Goal: Transaction & Acquisition: Purchase product/service

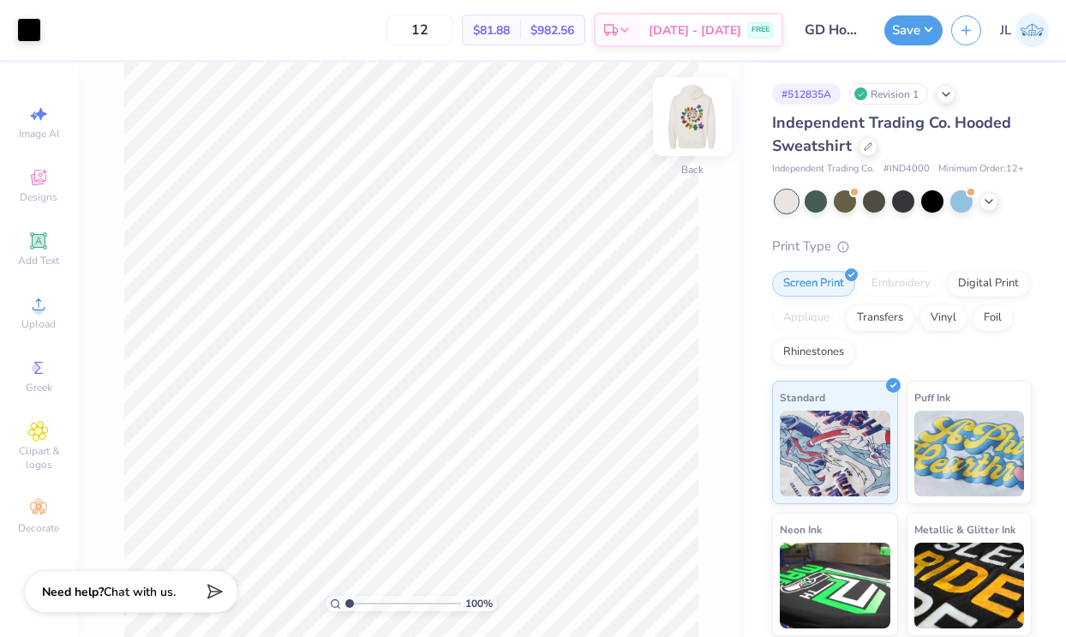
click at [691, 114] on img at bounding box center [692, 116] width 69 height 69
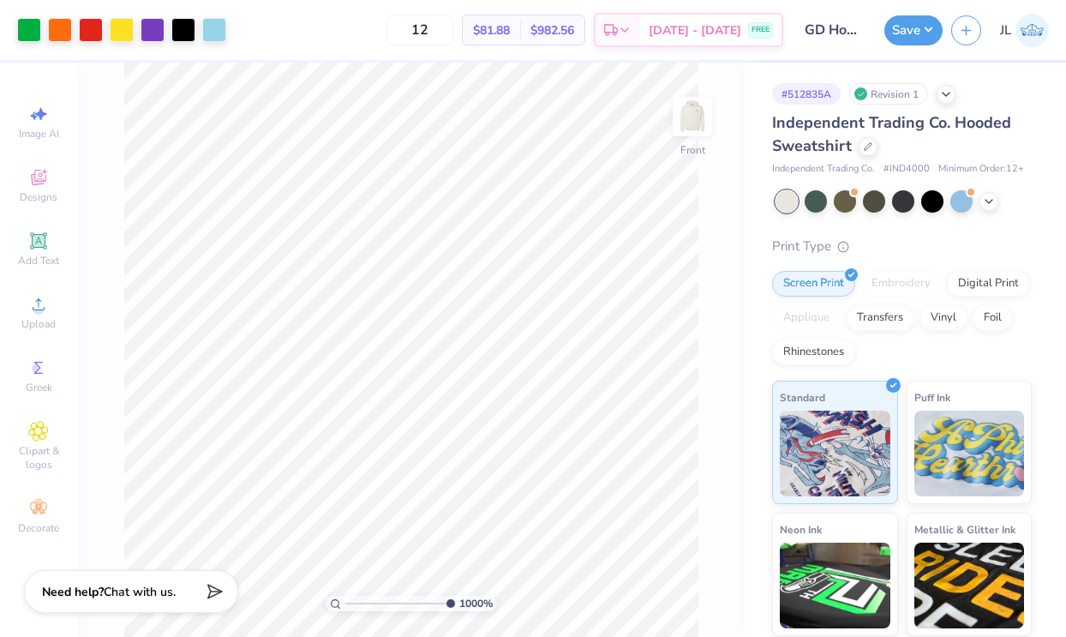
click at [496, 600] on div "1000 %" at bounding box center [411, 350] width 574 height 574
drag, startPoint x: 445, startPoint y: 602, endPoint x: 322, endPoint y: 581, distance: 124.4
type input "1"
click at [345, 595] on input "range" at bounding box center [403, 602] width 116 height 15
click at [681, 107] on img at bounding box center [692, 116] width 69 height 69
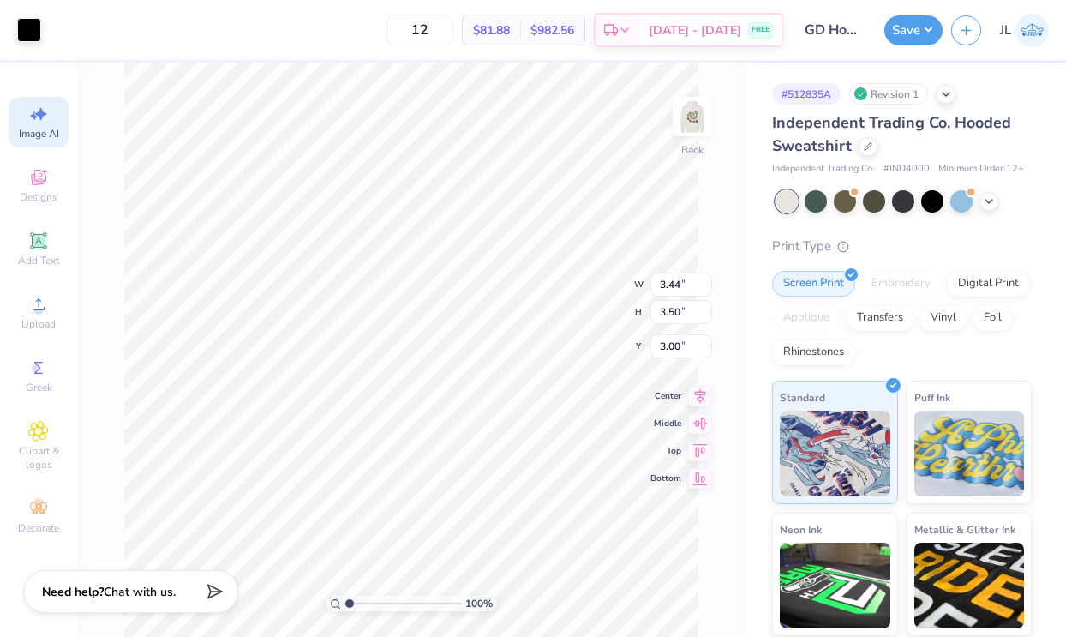
click at [45, 124] on div "Image AI" at bounding box center [39, 122] width 60 height 51
select select "4"
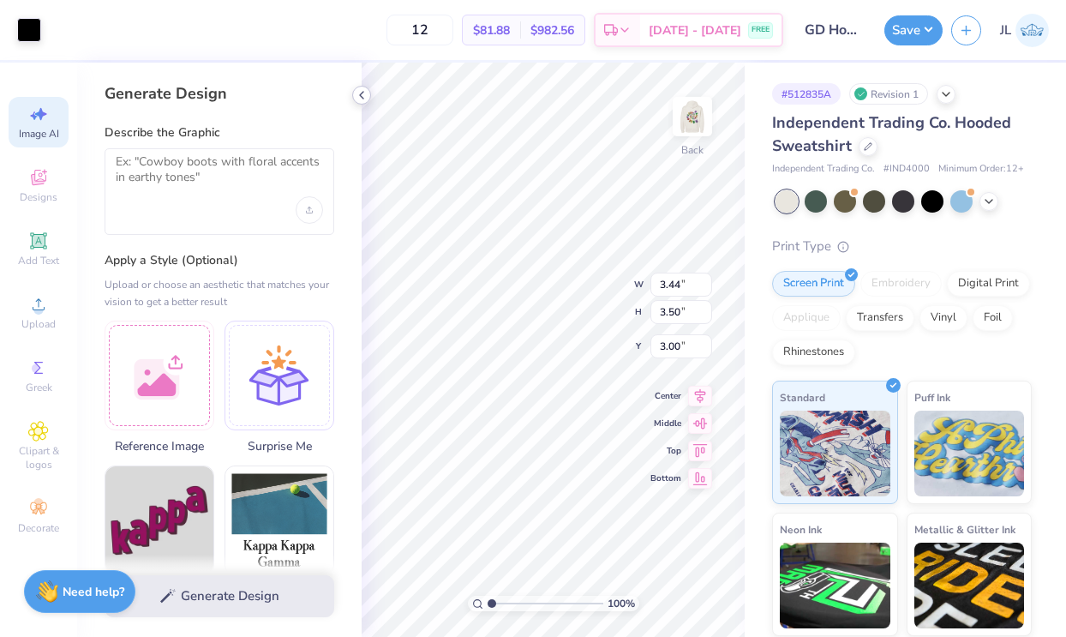
click at [358, 97] on icon at bounding box center [362, 95] width 14 height 14
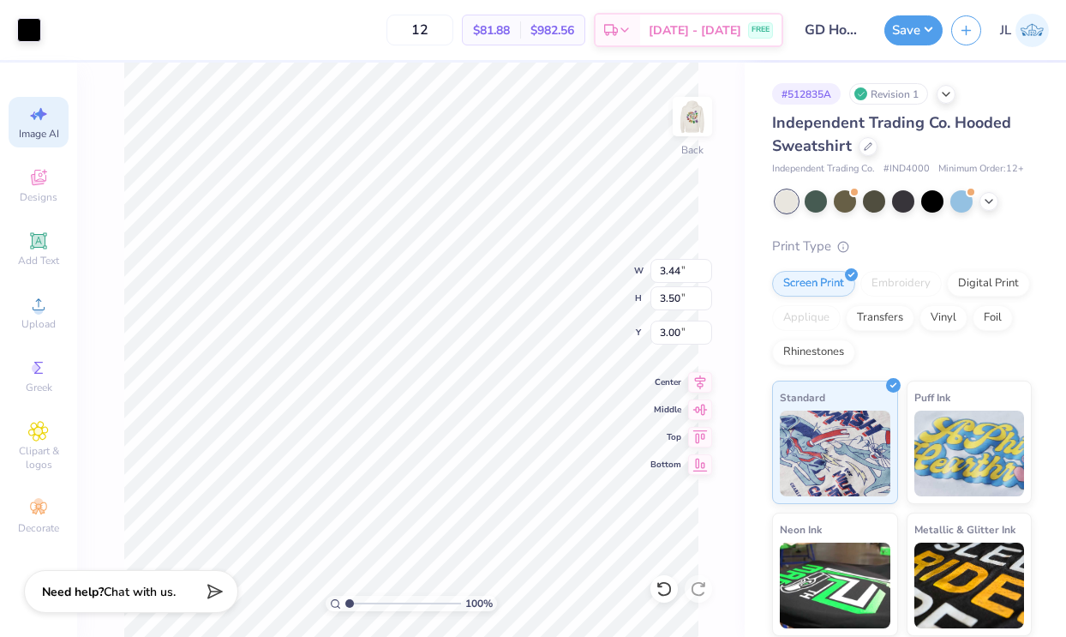
type input "2.34"
type input "2.38"
drag, startPoint x: 352, startPoint y: 606, endPoint x: 379, endPoint y: 605, distance: 26.6
click at [379, 605] on input "range" at bounding box center [403, 602] width 116 height 15
type input "9.32"
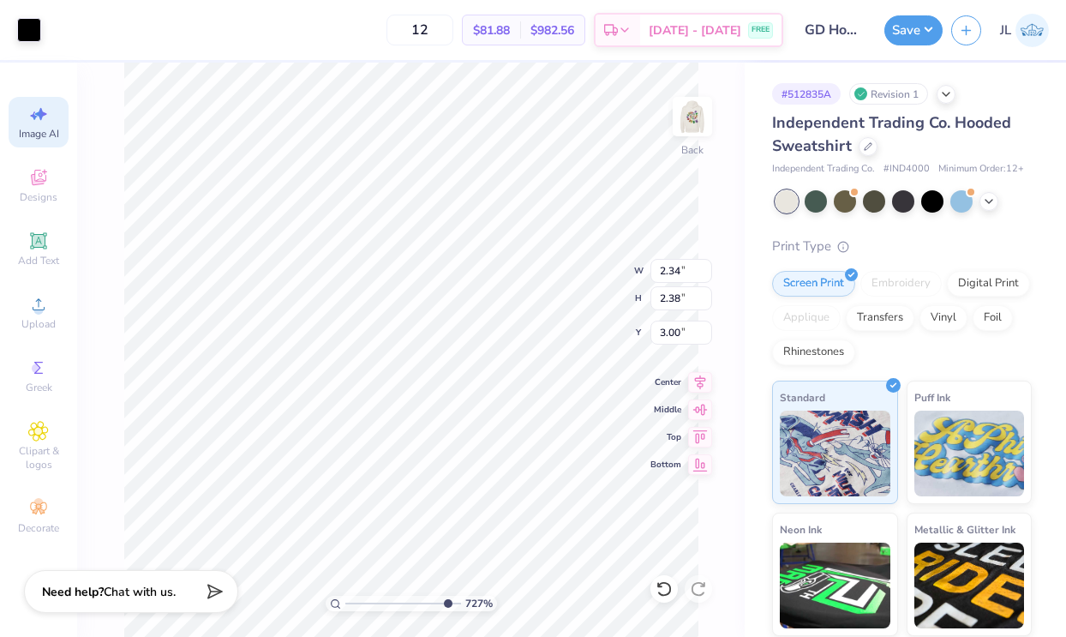
click at [445, 588] on div "727 %" at bounding box center [411, 350] width 574 height 574
click at [42, 191] on span "Designs" at bounding box center [39, 197] width 38 height 14
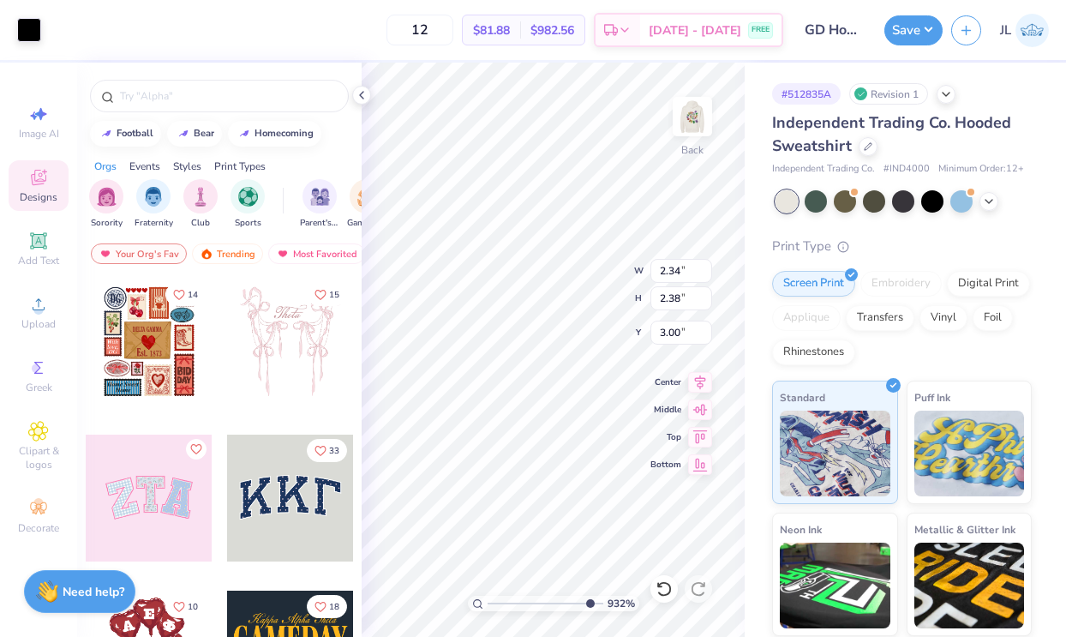
click at [42, 191] on span "Designs" at bounding box center [39, 197] width 38 height 14
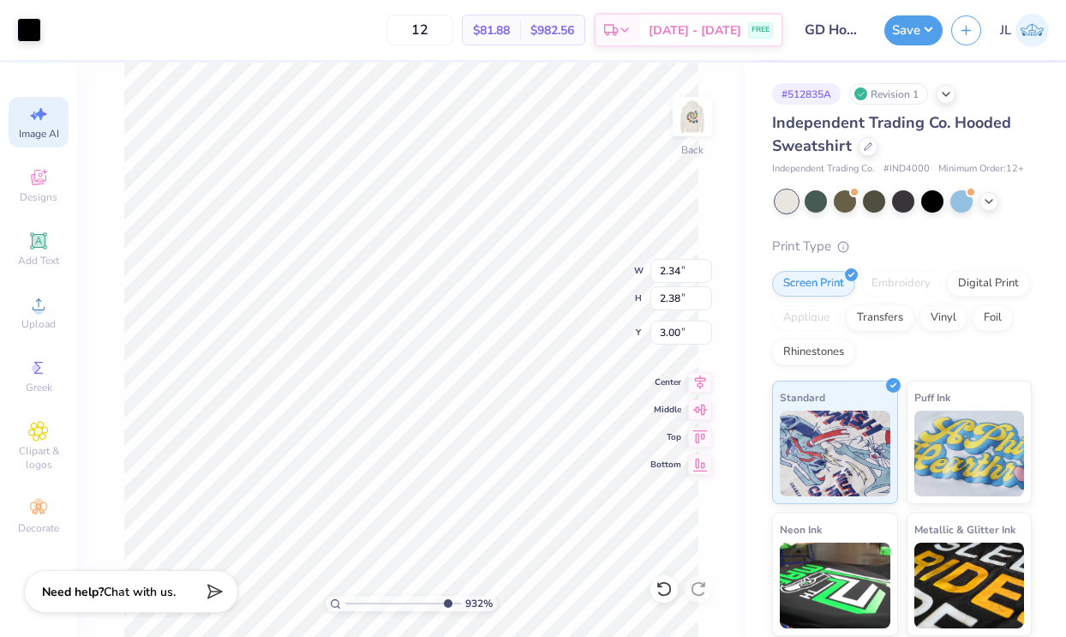
click at [34, 127] on span "Image AI" at bounding box center [39, 134] width 40 height 14
select select "4"
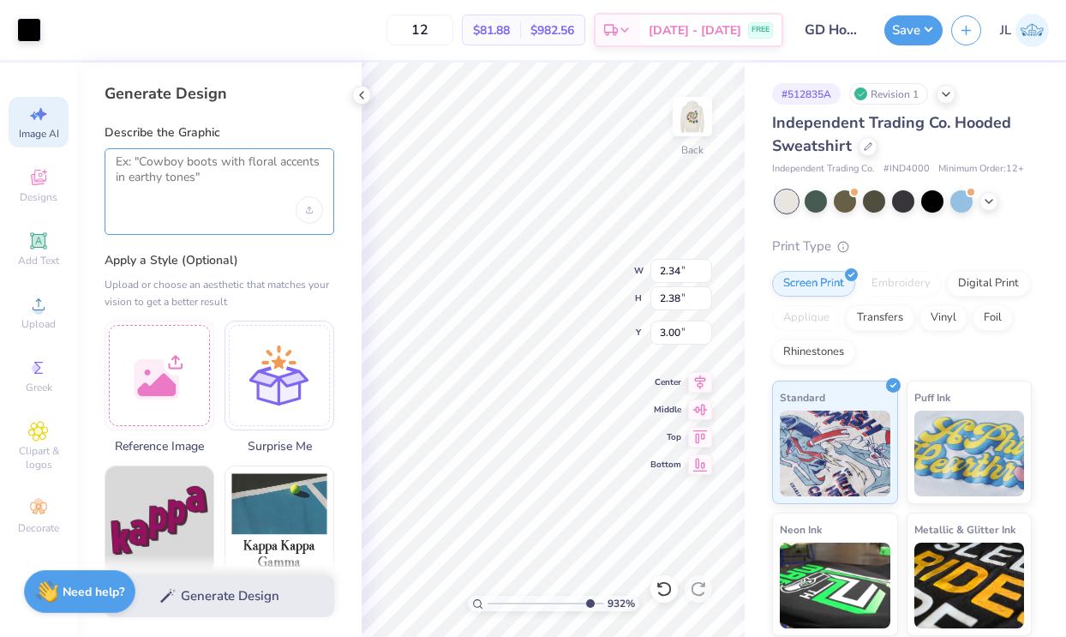
click at [241, 182] on textarea at bounding box center [219, 175] width 207 height 43
drag, startPoint x: 589, startPoint y: 604, endPoint x: 544, endPoint y: 600, distance: 45.6
type input "5.64"
click at [544, 600] on input "range" at bounding box center [545, 602] width 116 height 15
click at [315, 218] on div "Upload image" at bounding box center [309, 209] width 27 height 27
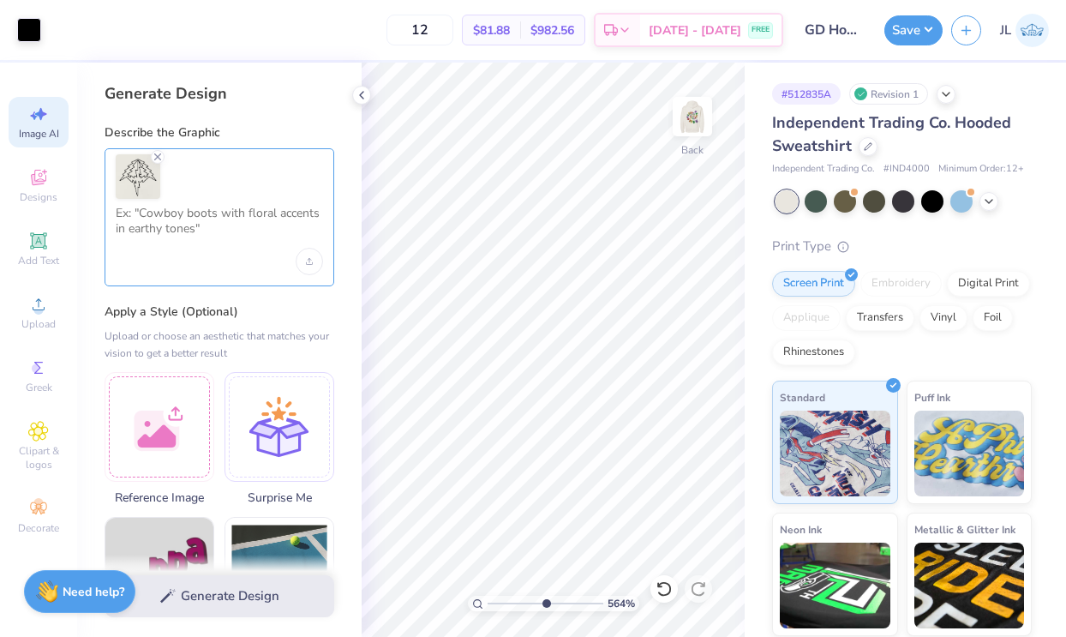
click at [174, 220] on textarea at bounding box center [219, 227] width 207 height 43
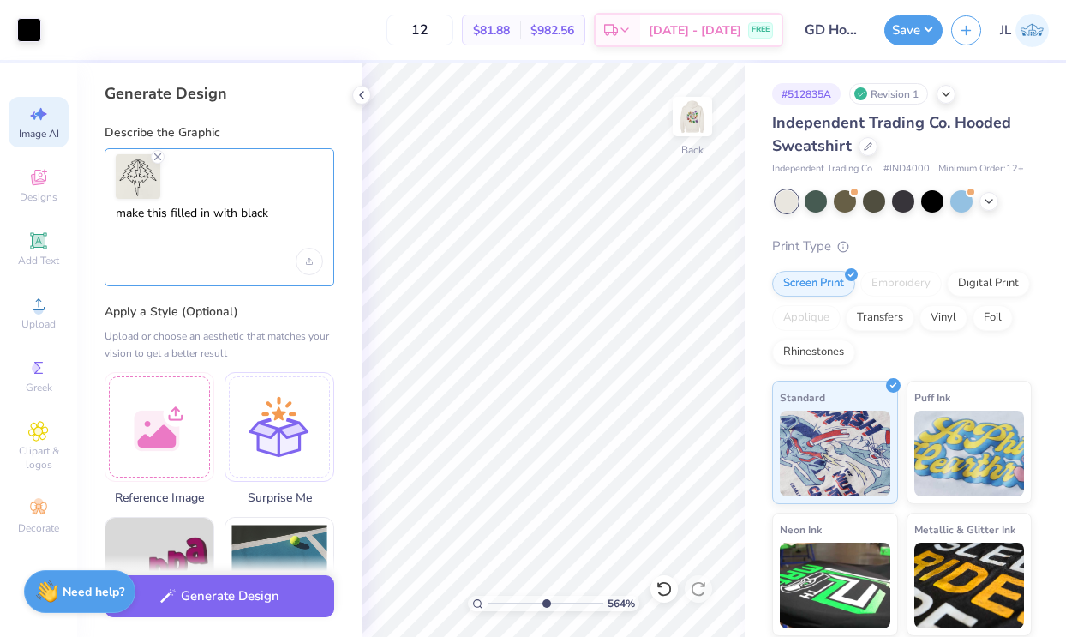
type textarea "make this filled in with black"
click at [268, 620] on div "Generate Design" at bounding box center [219, 595] width 284 height 83
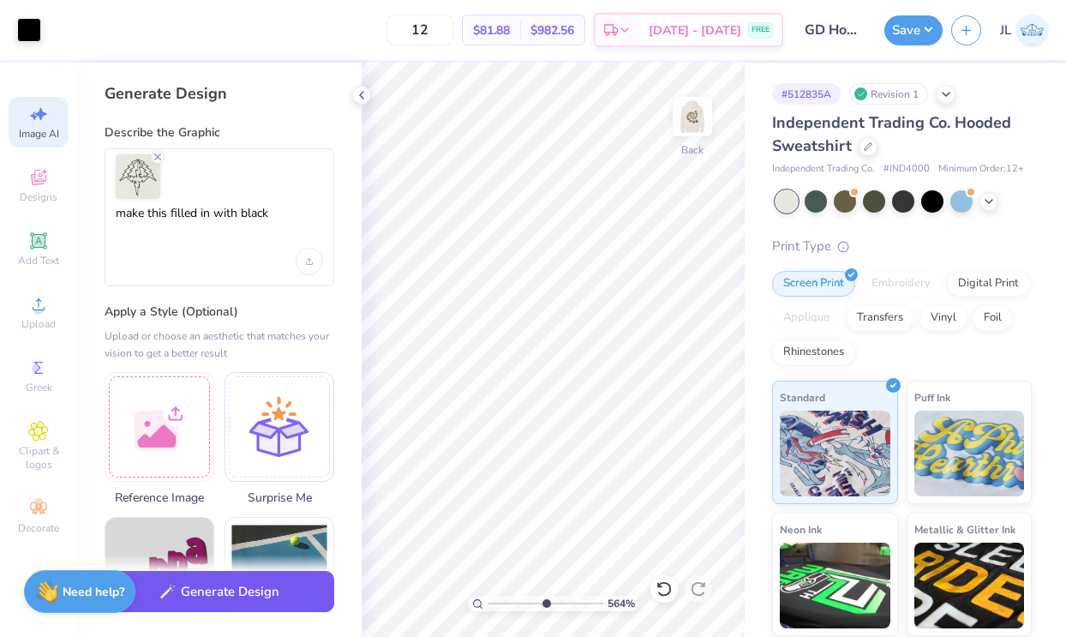
click at [248, 596] on button "Generate Design" at bounding box center [220, 592] width 230 height 42
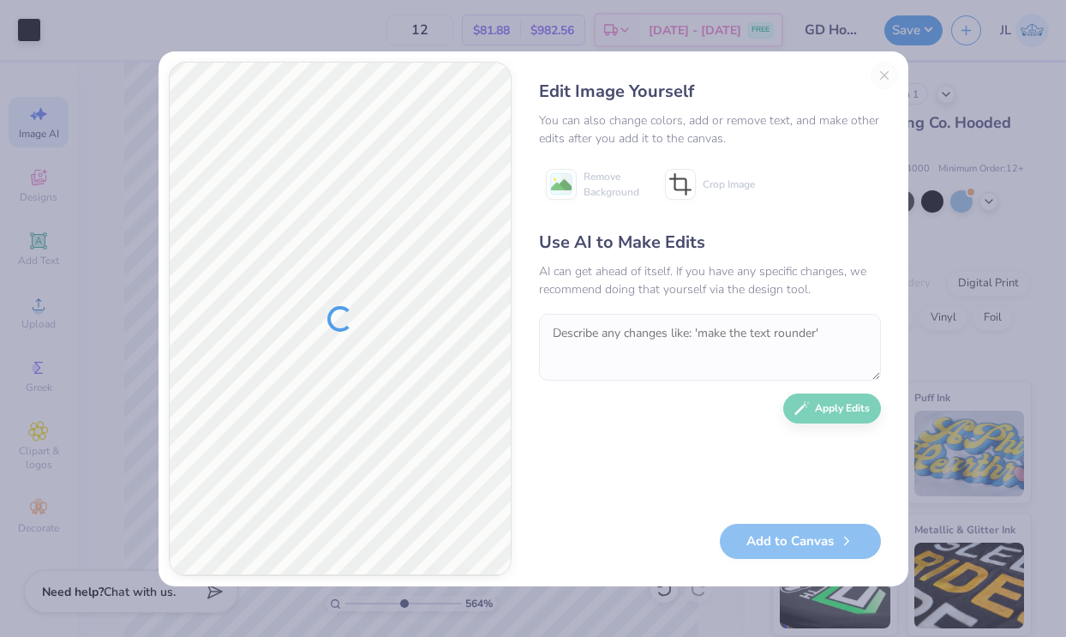
click at [889, 75] on div "Edit Image Yourself You can also change colors, add or remove text, and make ot…" at bounding box center [710, 319] width 376 height 514
click at [880, 75] on div "Edit Image Yourself You can also change colors, add or remove text, and make ot…" at bounding box center [710, 319] width 376 height 514
click at [882, 73] on div "Edit Image Yourself You can also change colors, add or remove text, and make ot…" at bounding box center [710, 319] width 376 height 514
click at [359, 33] on div "Edit Image Yourself You can also change colors, add or remove text, and make ot…" at bounding box center [533, 318] width 1066 height 637
click at [885, 79] on div "Edit Image Yourself You can also change colors, add or remove text, and make ot…" at bounding box center [710, 319] width 376 height 514
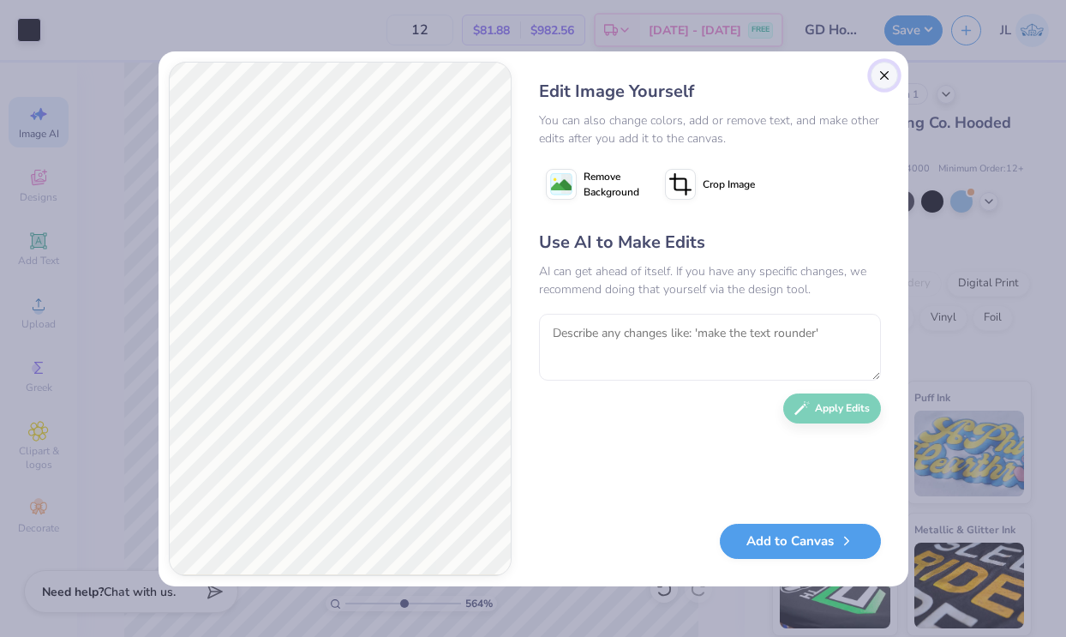
click at [883, 78] on button "Close" at bounding box center [883, 75] width 27 height 27
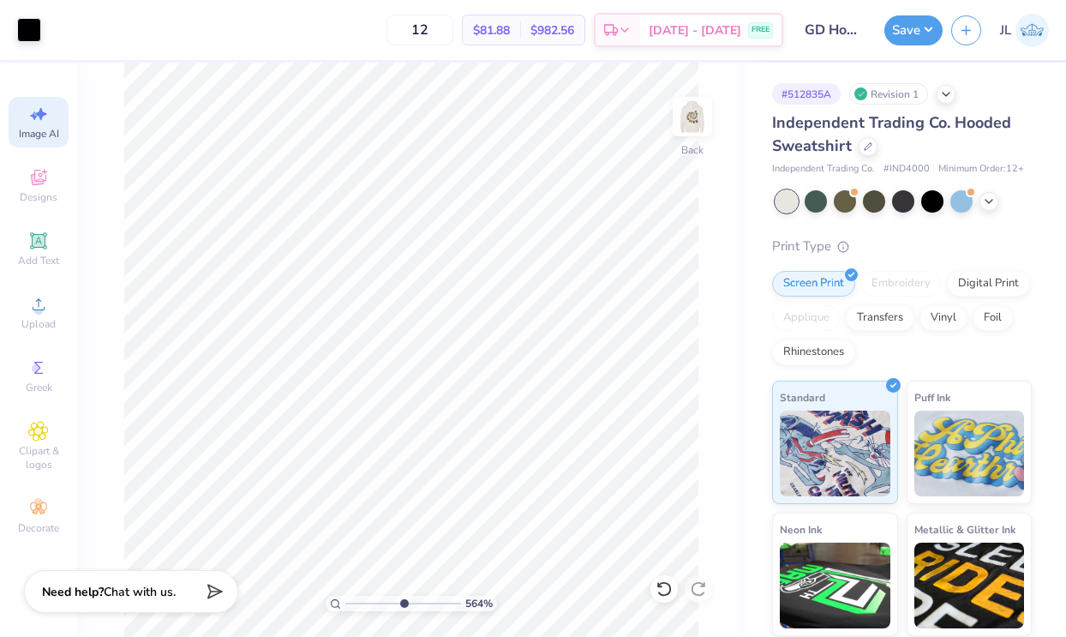
scroll to position [0, 39]
click at [31, 517] on icon at bounding box center [38, 508] width 21 height 21
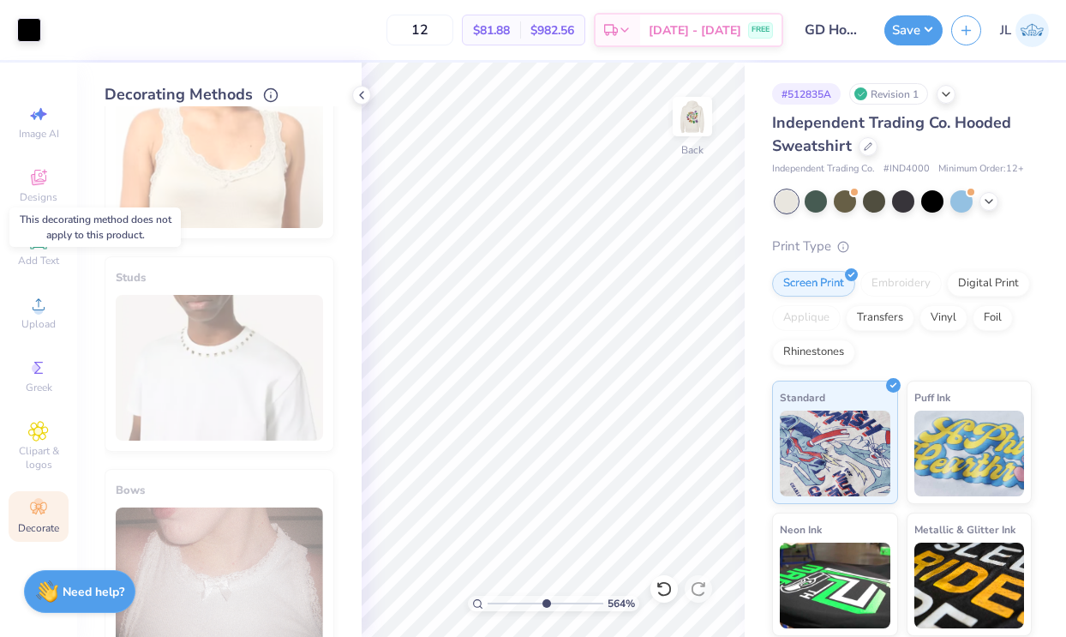
scroll to position [713, 0]
click at [45, 121] on icon at bounding box center [38, 114] width 21 height 21
select select "4"
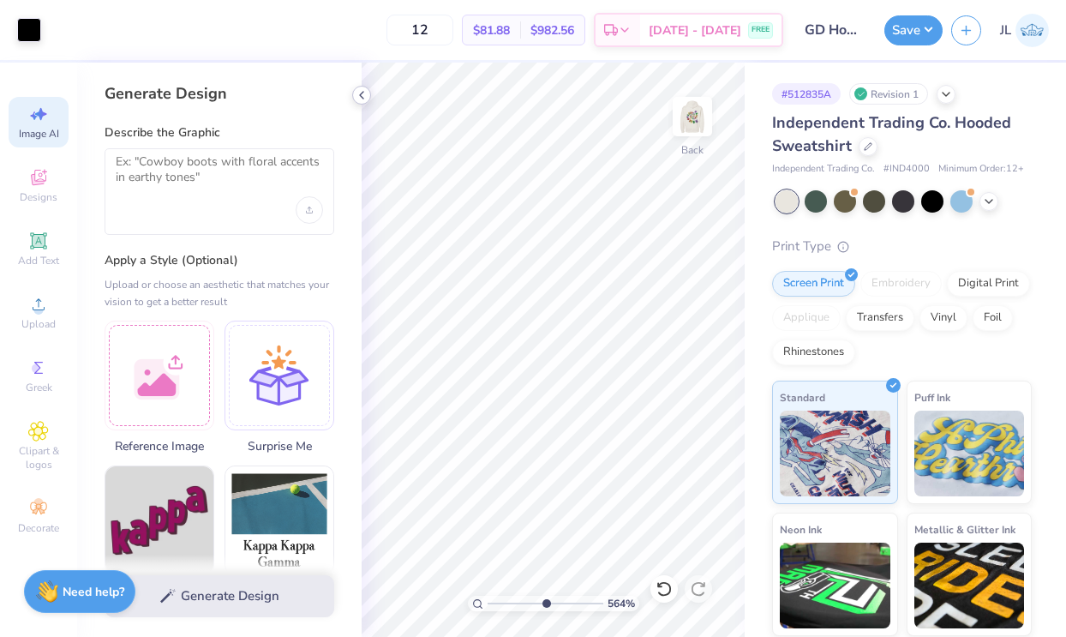
click at [366, 97] on icon at bounding box center [362, 95] width 14 height 14
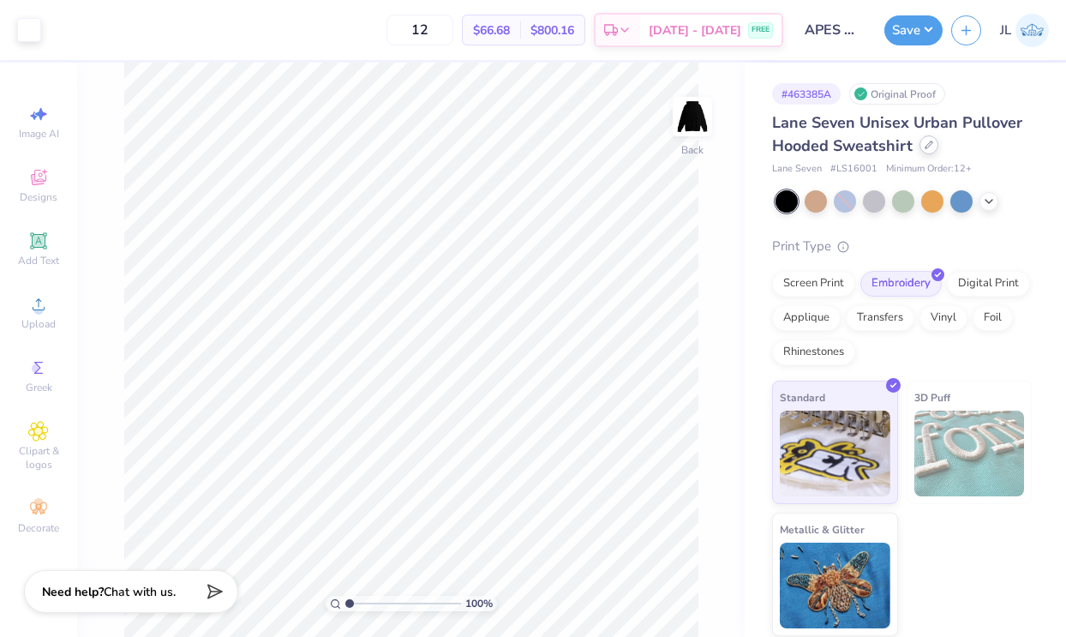
click at [927, 147] on icon at bounding box center [928, 145] width 9 height 9
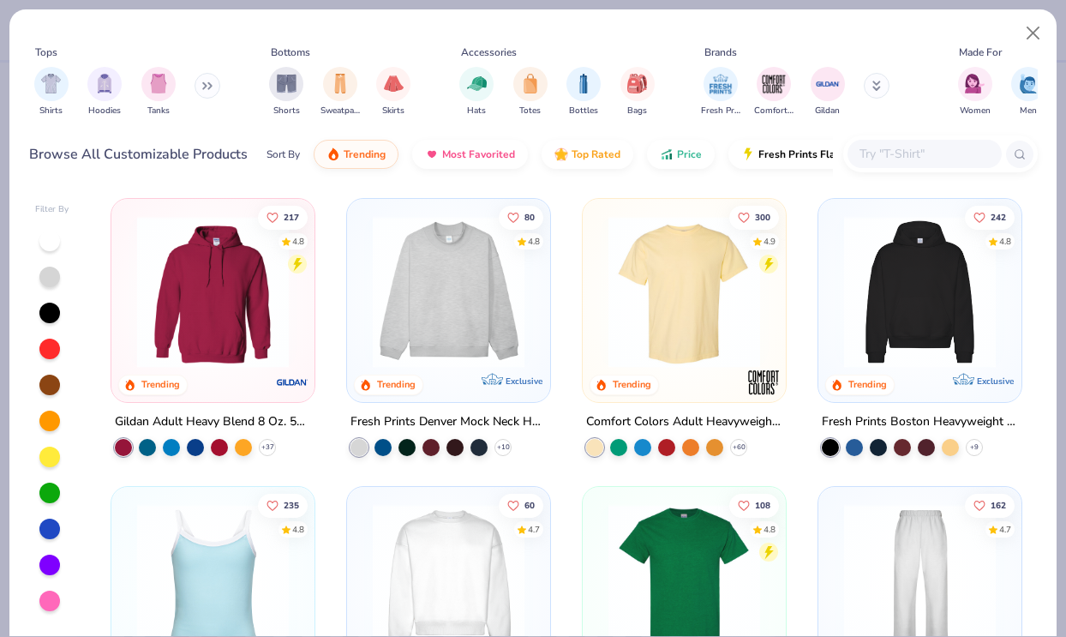
click at [924, 156] on input "text" at bounding box center [924, 154] width 132 height 20
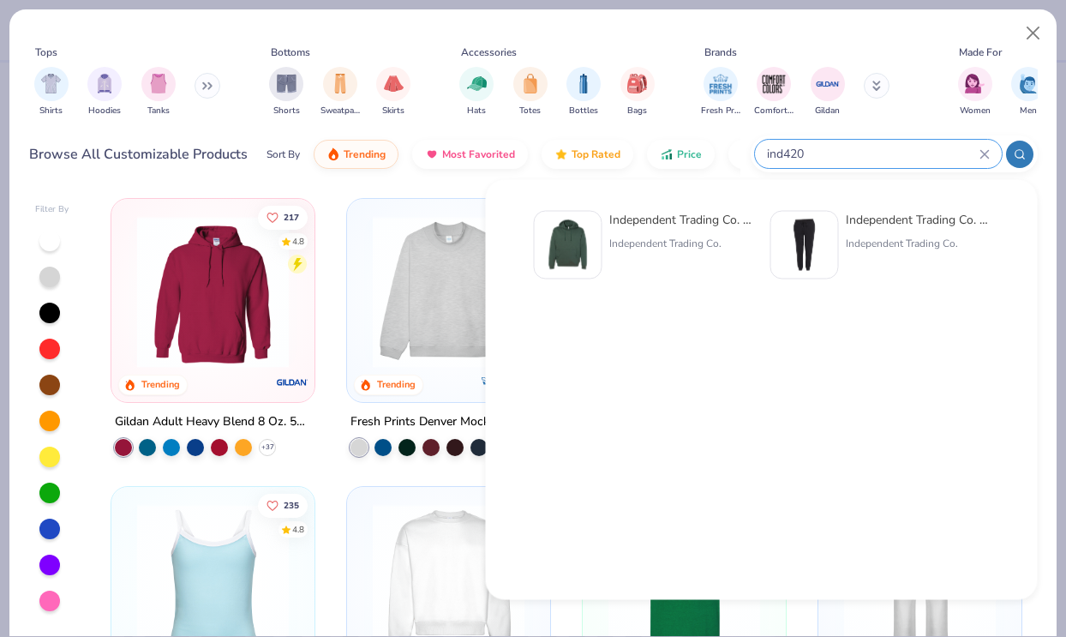
type input "ind420"
click at [674, 249] on div "Independent Trading Co." at bounding box center [681, 243] width 144 height 15
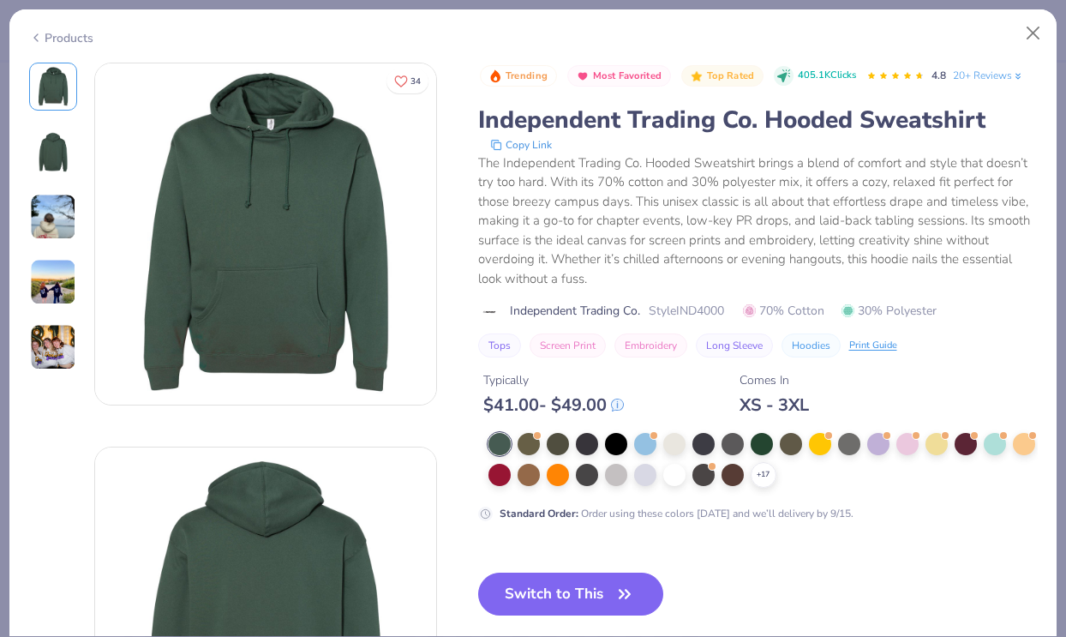
click at [50, 50] on div "Products" at bounding box center [532, 31] width 1047 height 45
click at [58, 40] on div "Products" at bounding box center [61, 38] width 64 height 18
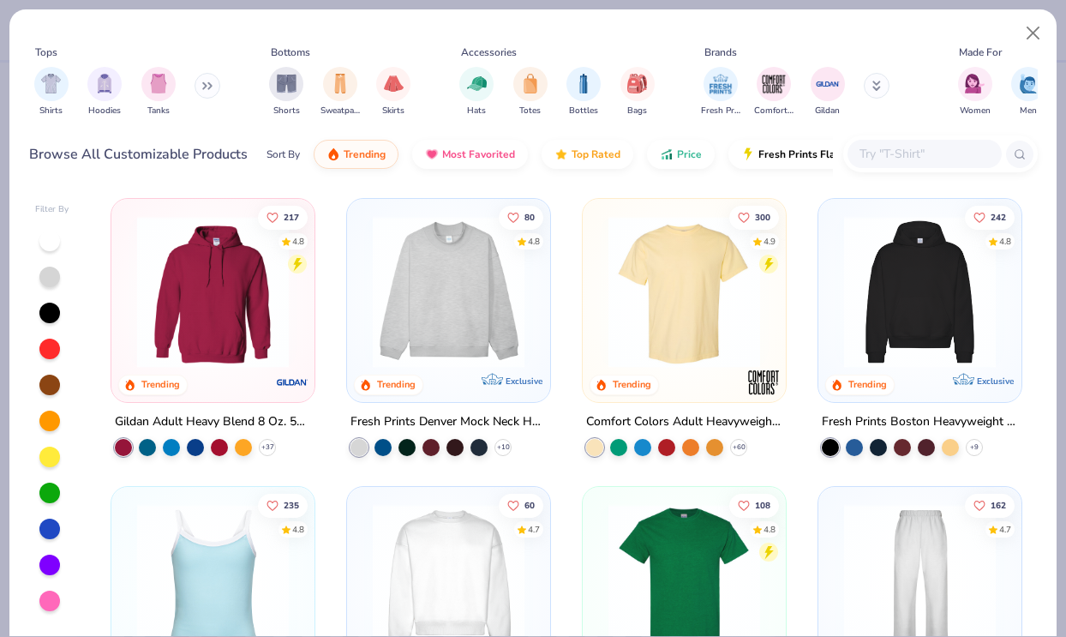
click at [876, 148] on input "text" at bounding box center [924, 154] width 132 height 20
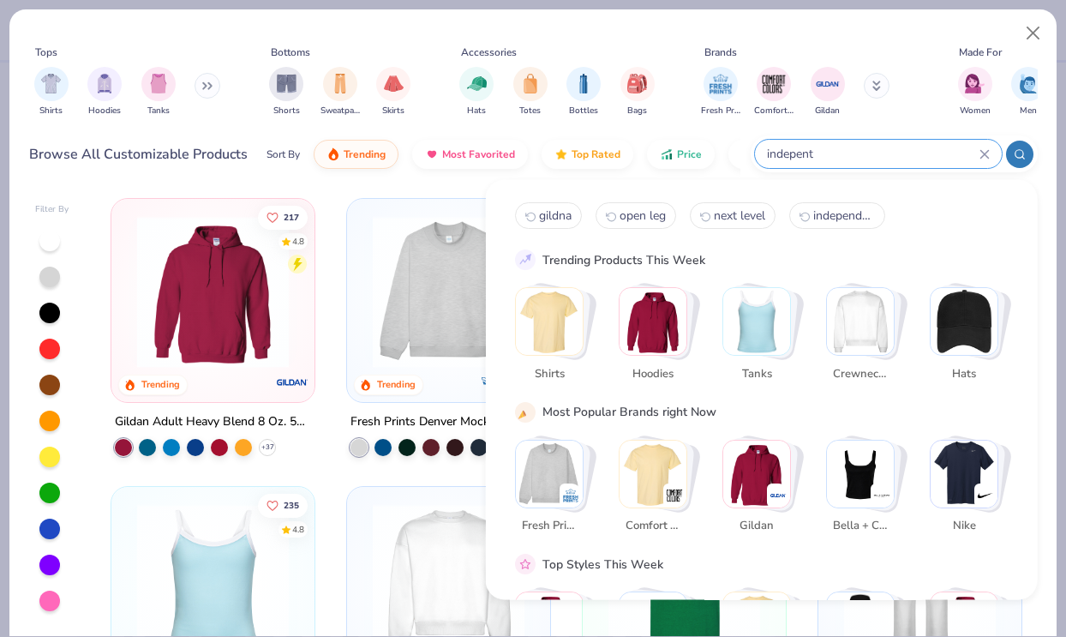
type input "indepen"
click at [876, 82] on button at bounding box center [877, 86] width 26 height 26
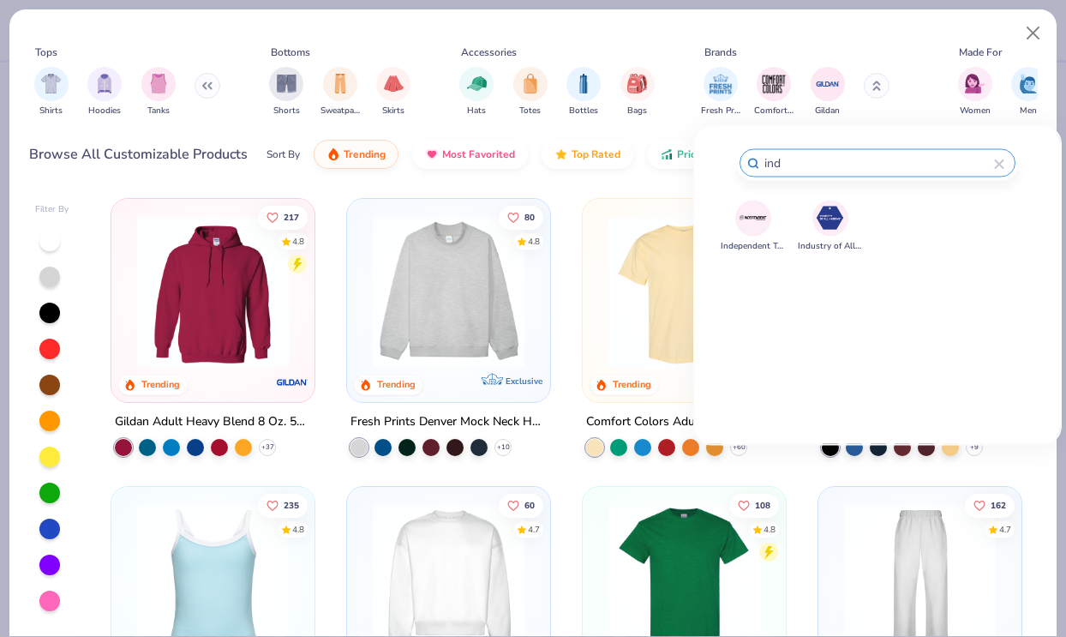
type input "ind"
click at [756, 223] on img at bounding box center [753, 218] width 30 height 30
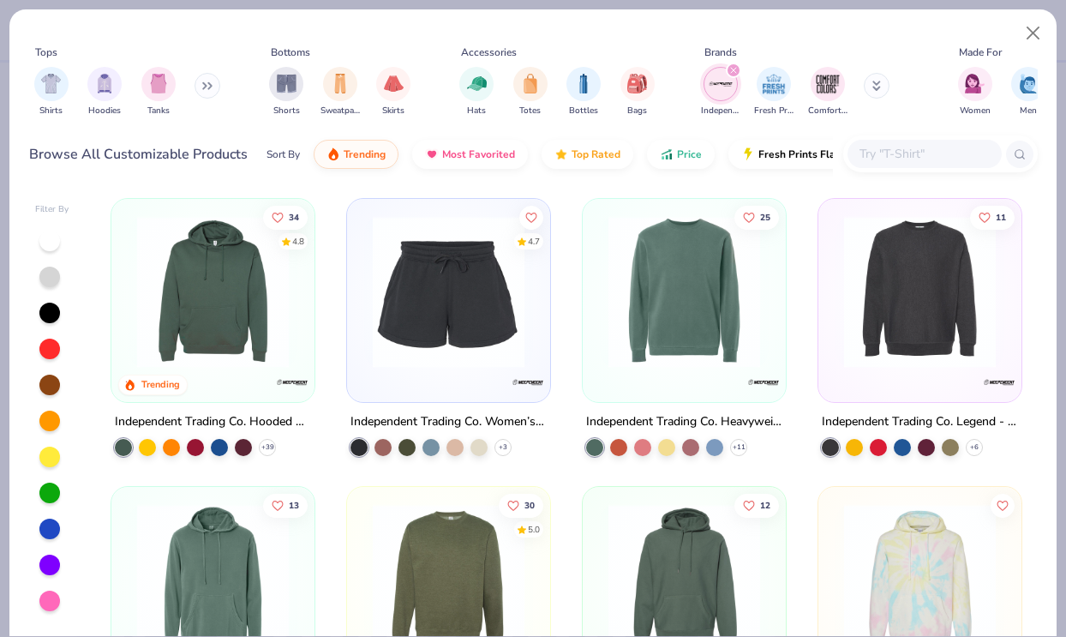
click at [224, 333] on img at bounding box center [213, 292] width 169 height 152
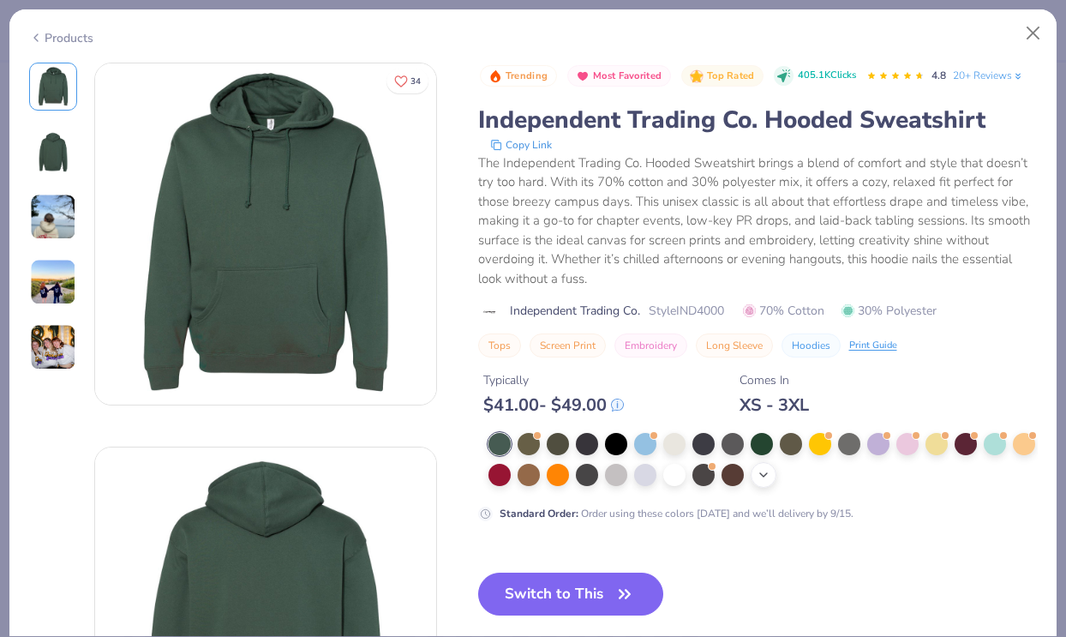
click at [764, 476] on icon at bounding box center [764, 475] width 14 height 14
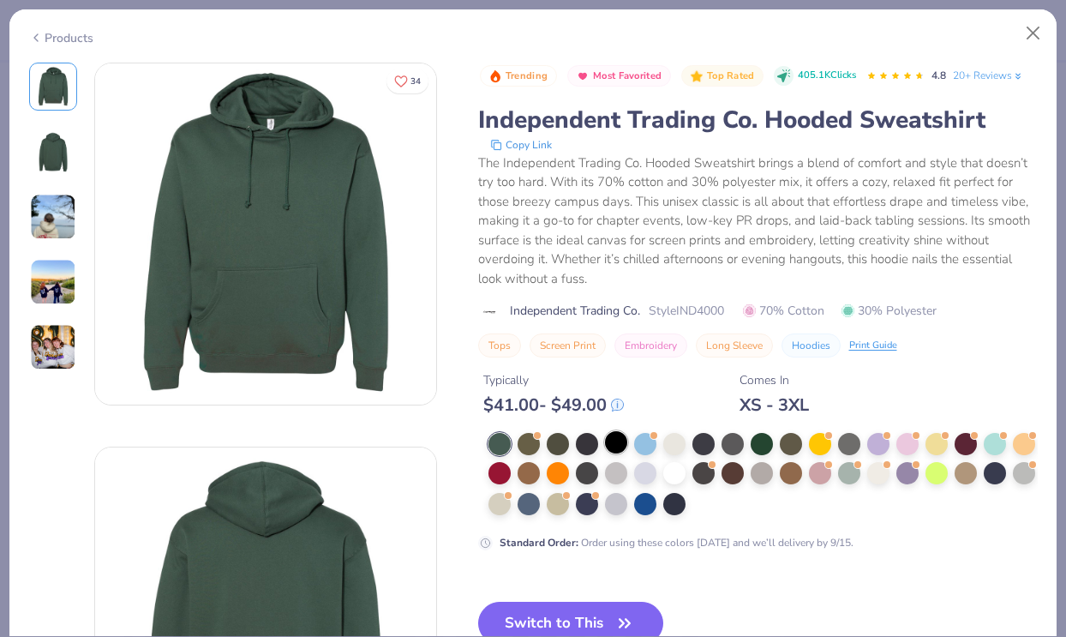
click at [613, 438] on div at bounding box center [616, 442] width 22 height 22
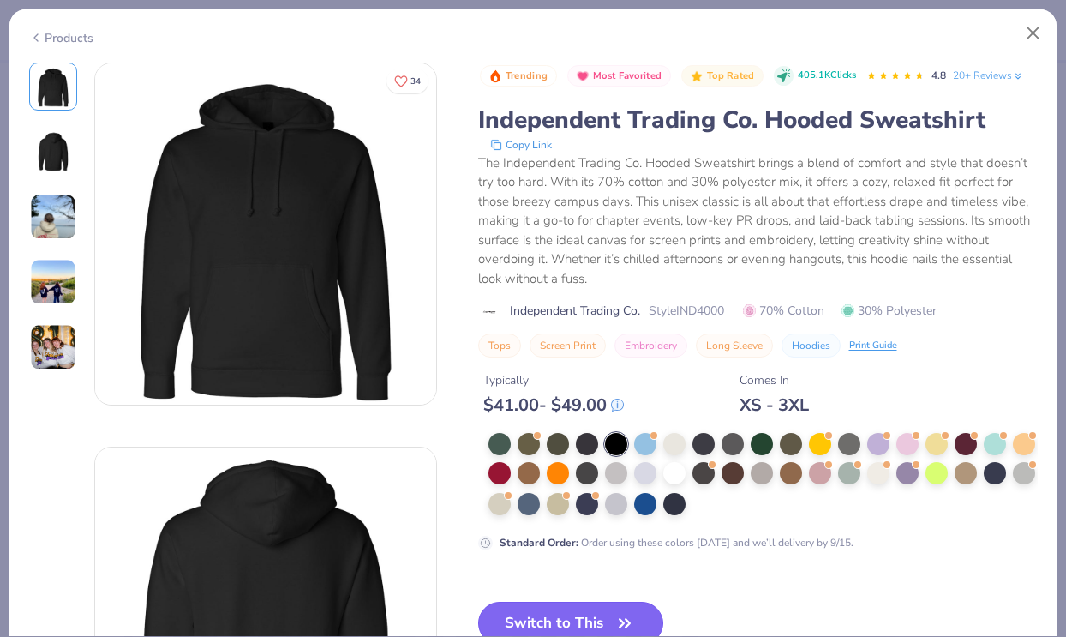
click at [583, 621] on button "Switch to This" at bounding box center [571, 622] width 186 height 43
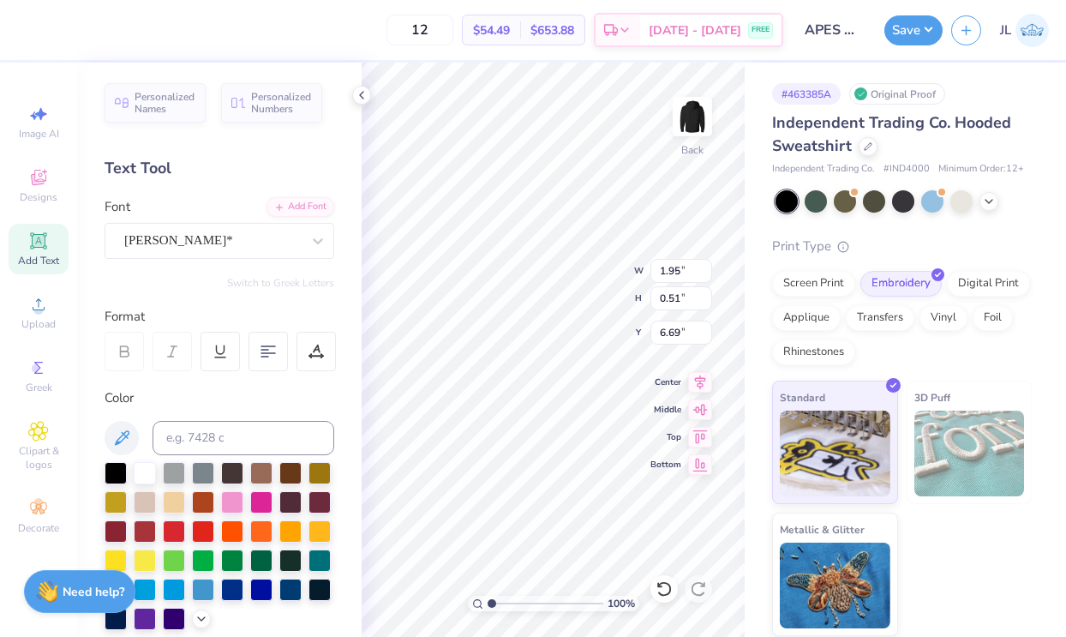
type input "3.67"
drag, startPoint x: 488, startPoint y: 602, endPoint x: 465, endPoint y: 602, distance: 23.1
click at [487, 602] on input "range" at bounding box center [545, 602] width 116 height 15
click at [34, 504] on circle at bounding box center [37, 502] width 9 height 9
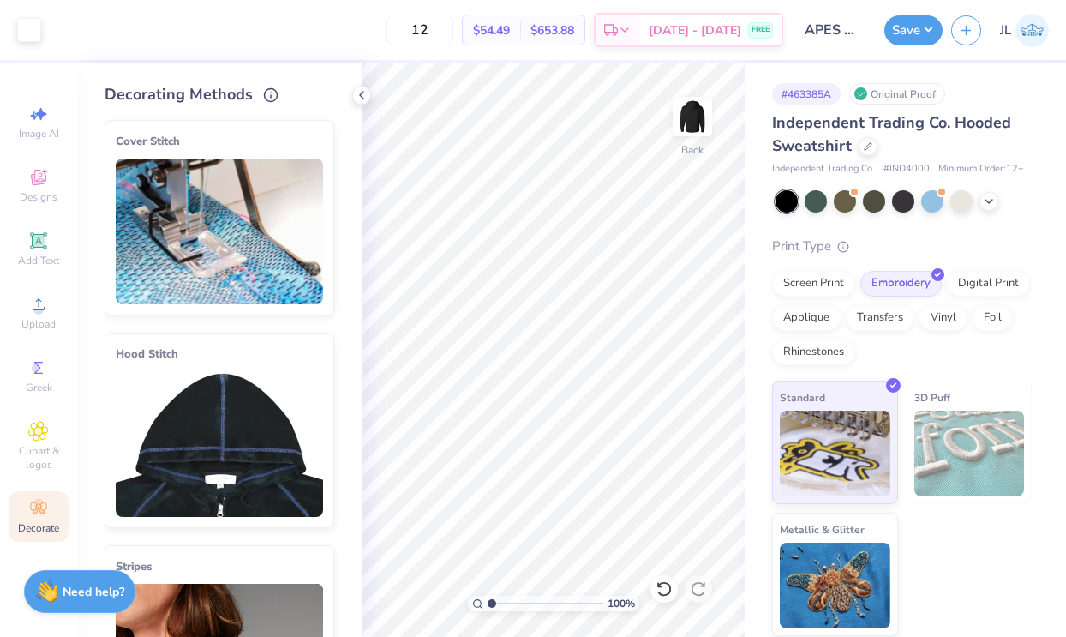
click at [237, 237] on img at bounding box center [219, 232] width 207 height 146
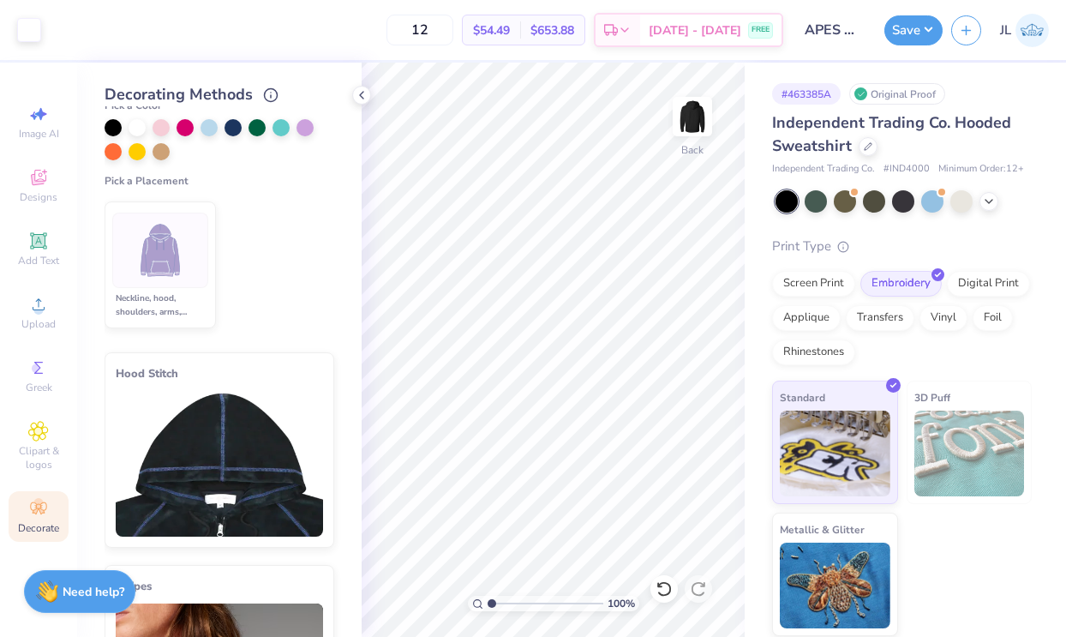
scroll to position [243, 0]
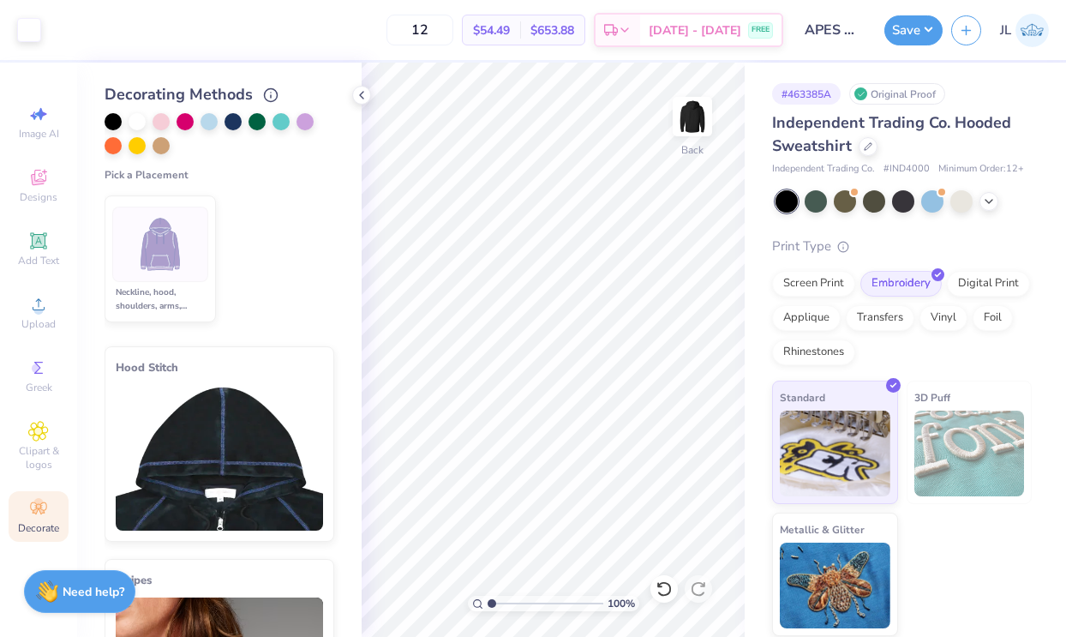
click at [178, 302] on div "Neckline, hood, shoulders, arms, bottom & hoodie pocket" at bounding box center [160, 298] width 96 height 27
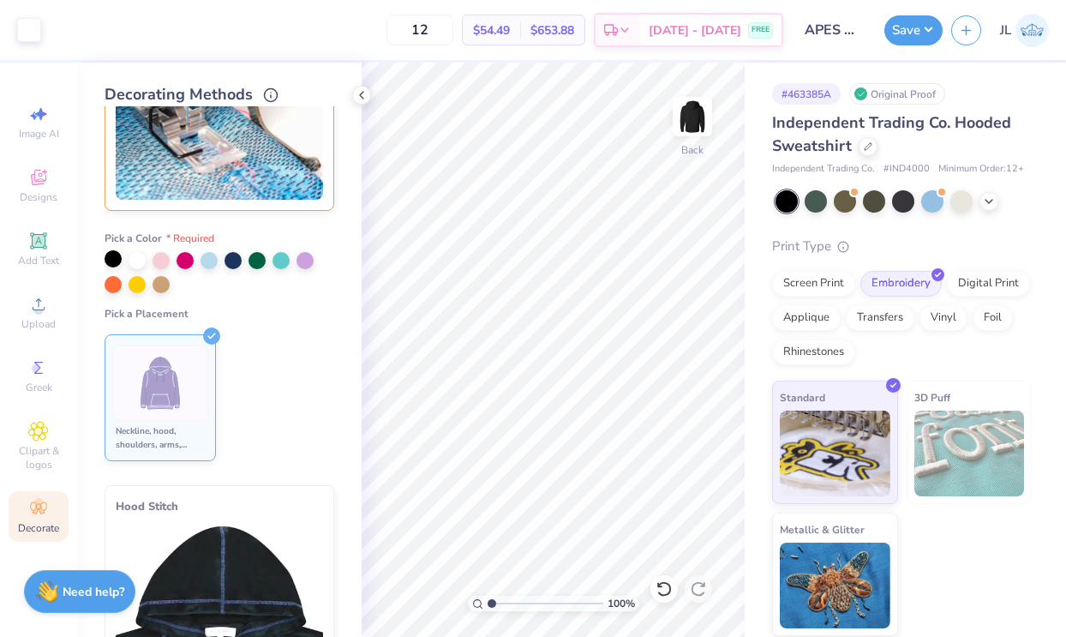
click at [113, 260] on div at bounding box center [113, 258] width 17 height 17
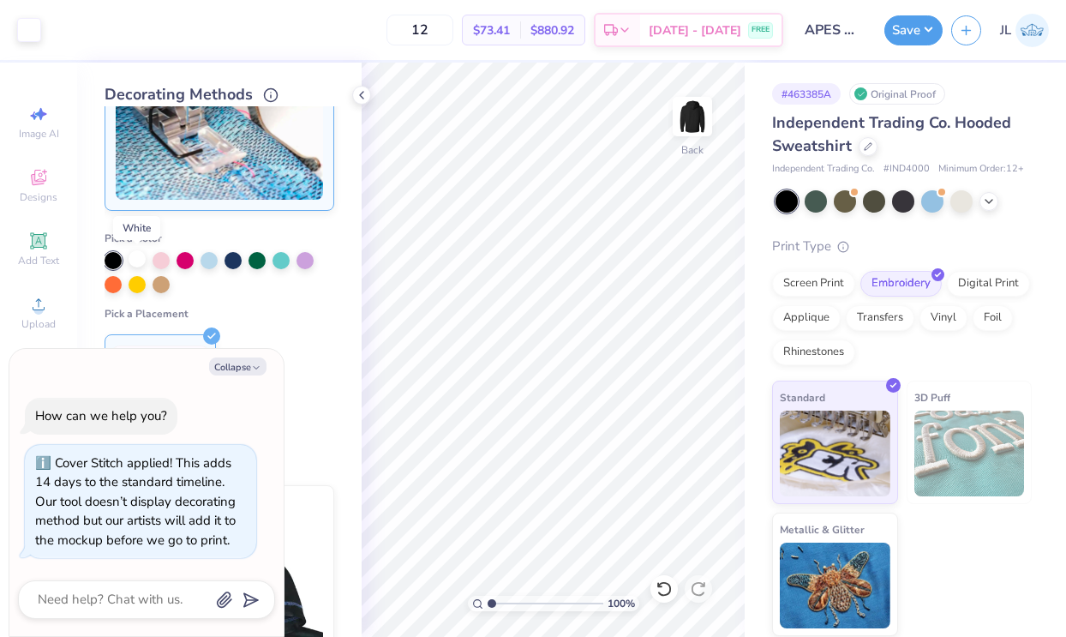
click at [142, 256] on div at bounding box center [137, 258] width 17 height 17
click at [165, 256] on div at bounding box center [161, 258] width 17 height 17
click at [220, 358] on button "Collapse" at bounding box center [237, 366] width 57 height 18
type textarea "x"
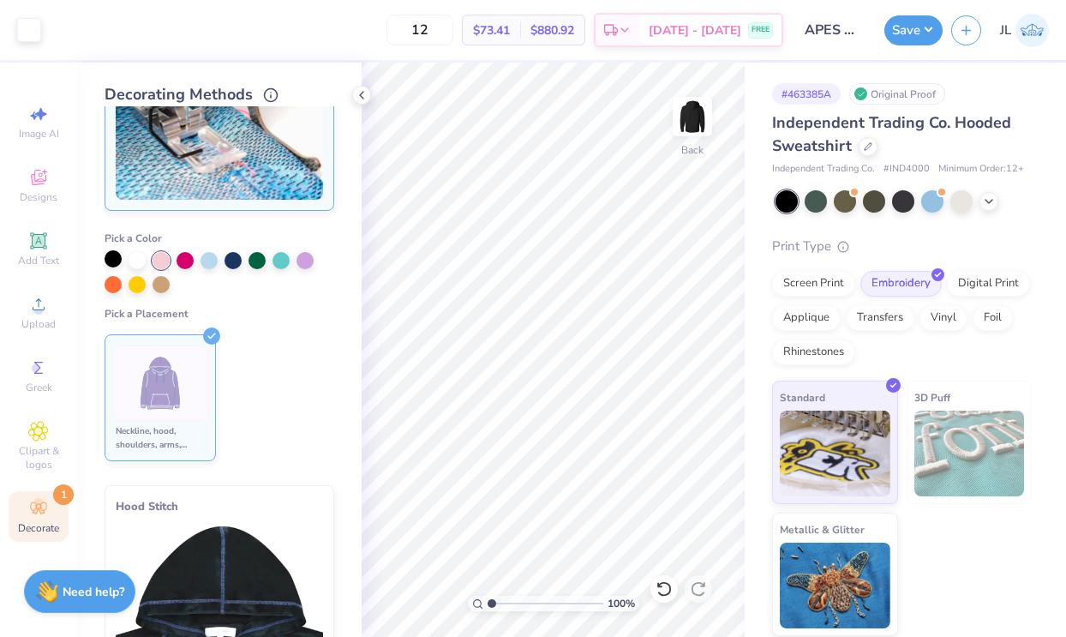
click at [114, 257] on div at bounding box center [113, 258] width 17 height 17
click at [164, 356] on img at bounding box center [161, 383] width 64 height 64
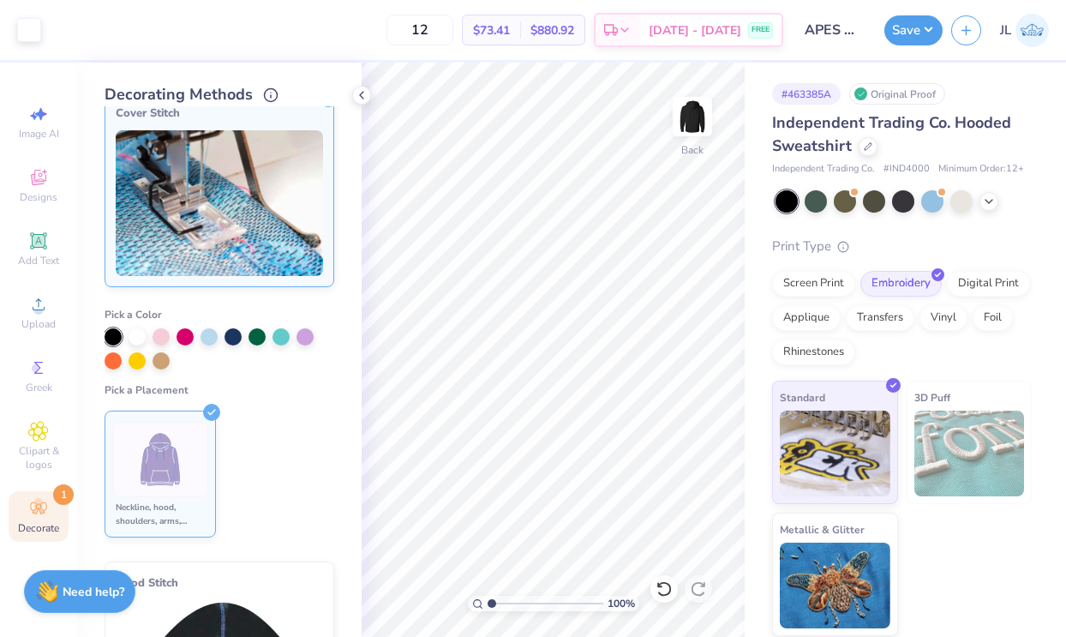
scroll to position [0, 0]
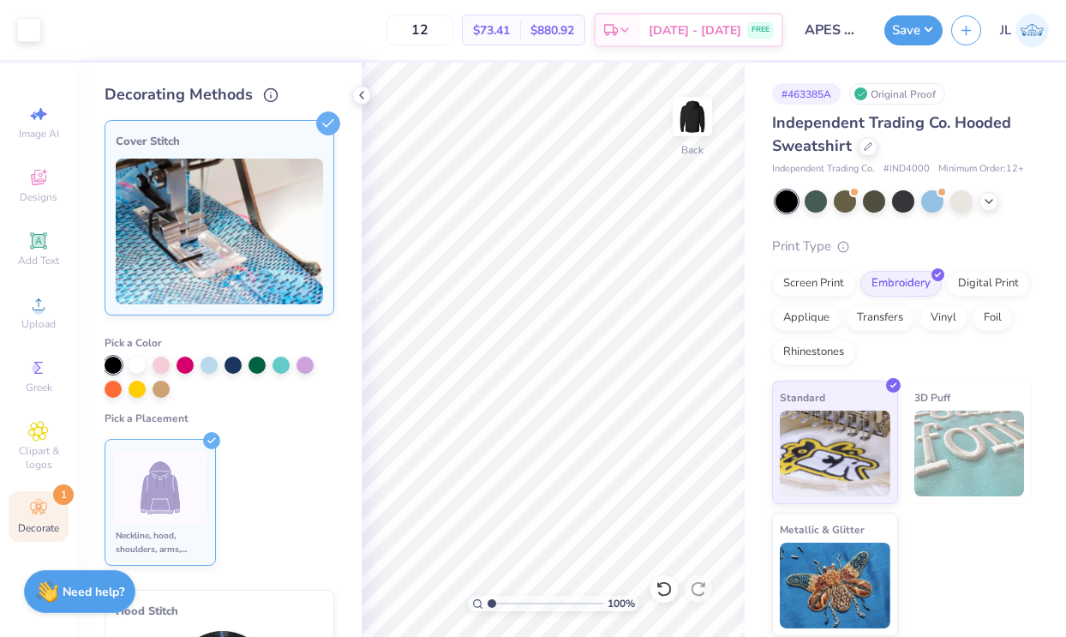
click at [194, 307] on div "Cover Stitch" at bounding box center [220, 217] width 230 height 195
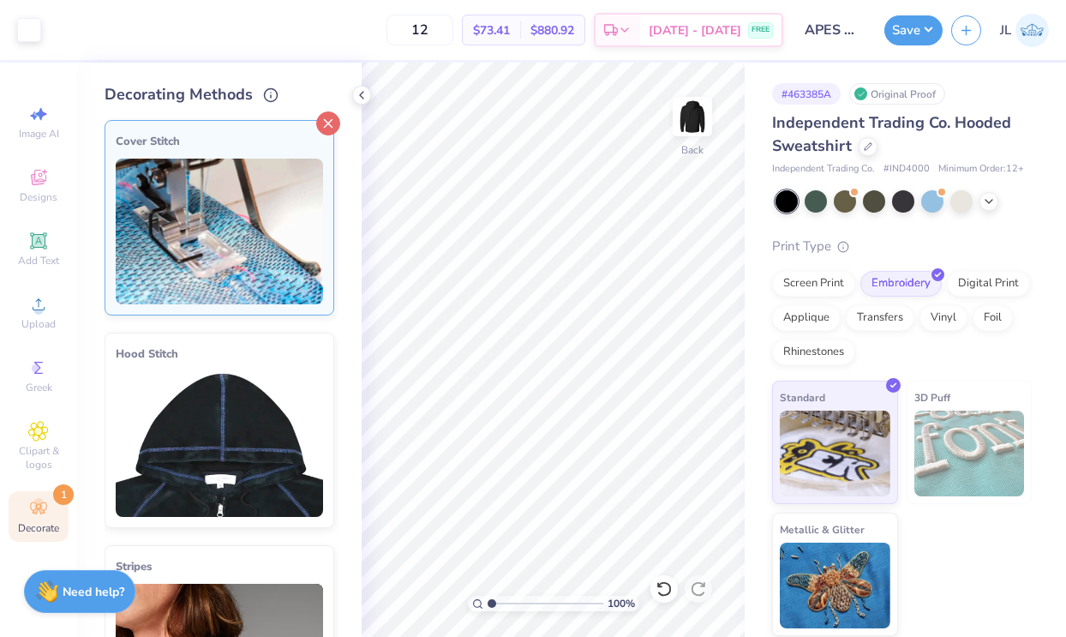
click at [333, 114] on icon at bounding box center [328, 123] width 24 height 24
